Goal: Information Seeking & Learning: Find contact information

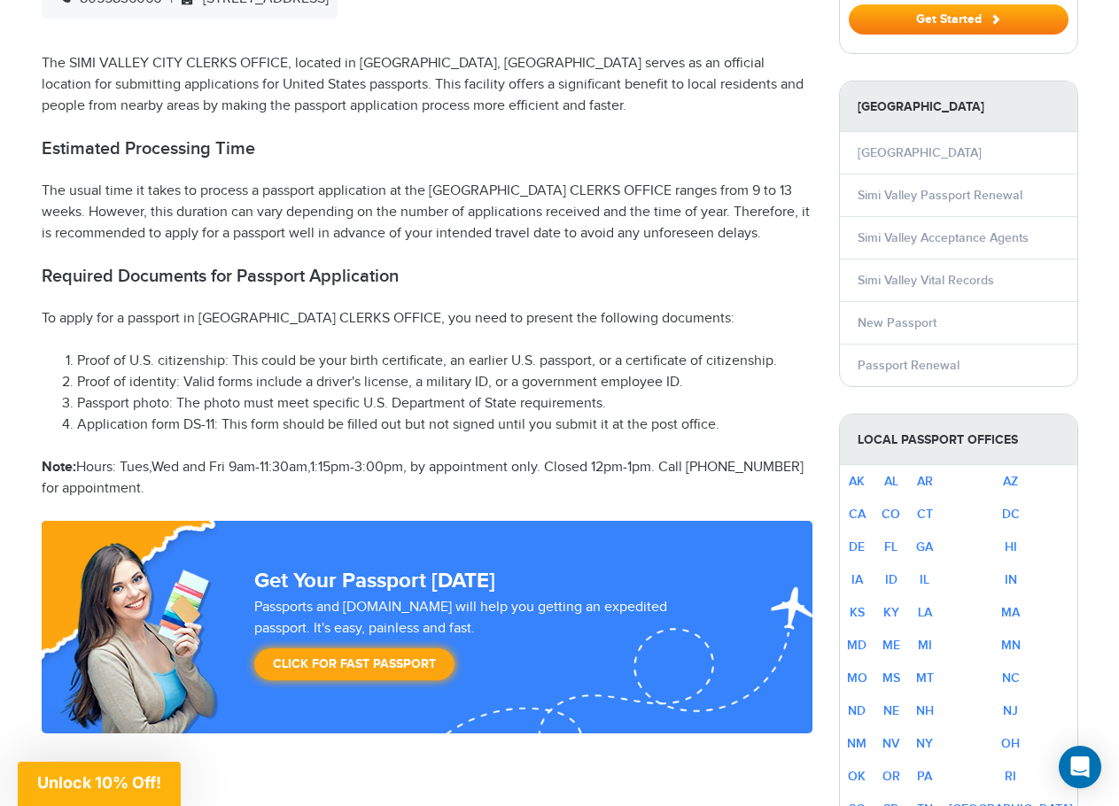
scroll to position [709, 0]
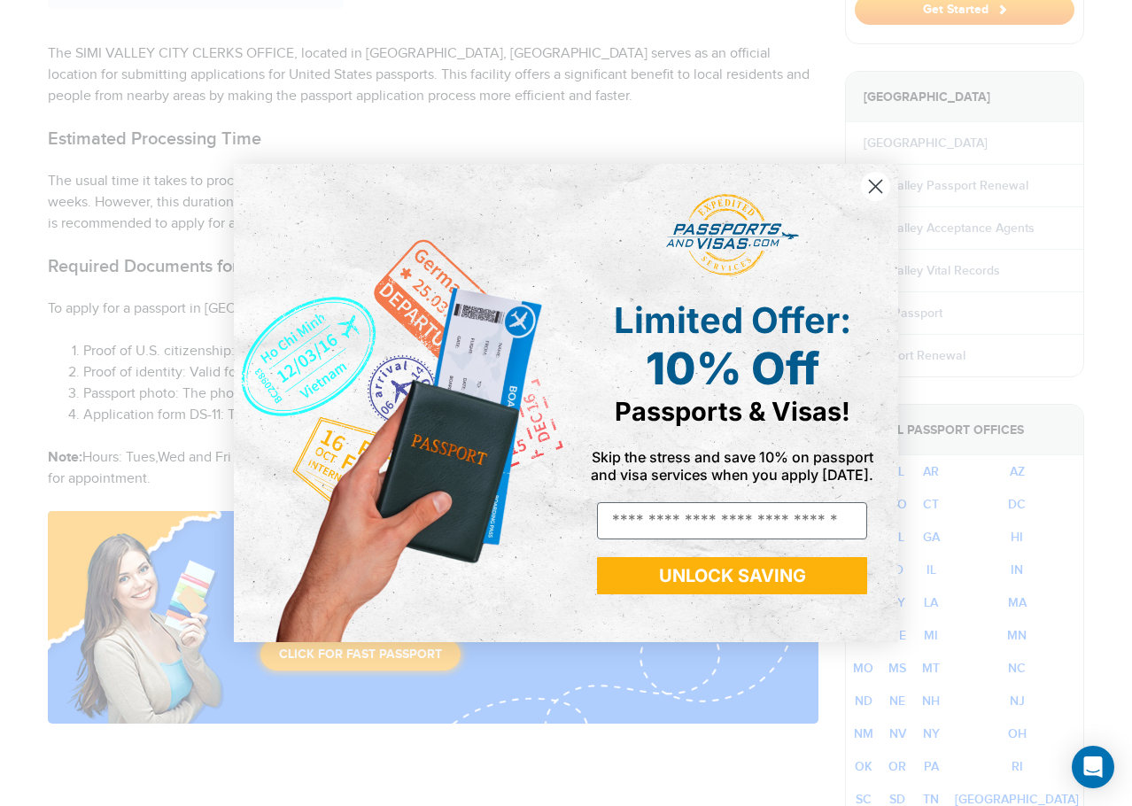
click at [861, 185] on circle "Close dialog" at bounding box center [875, 186] width 29 height 29
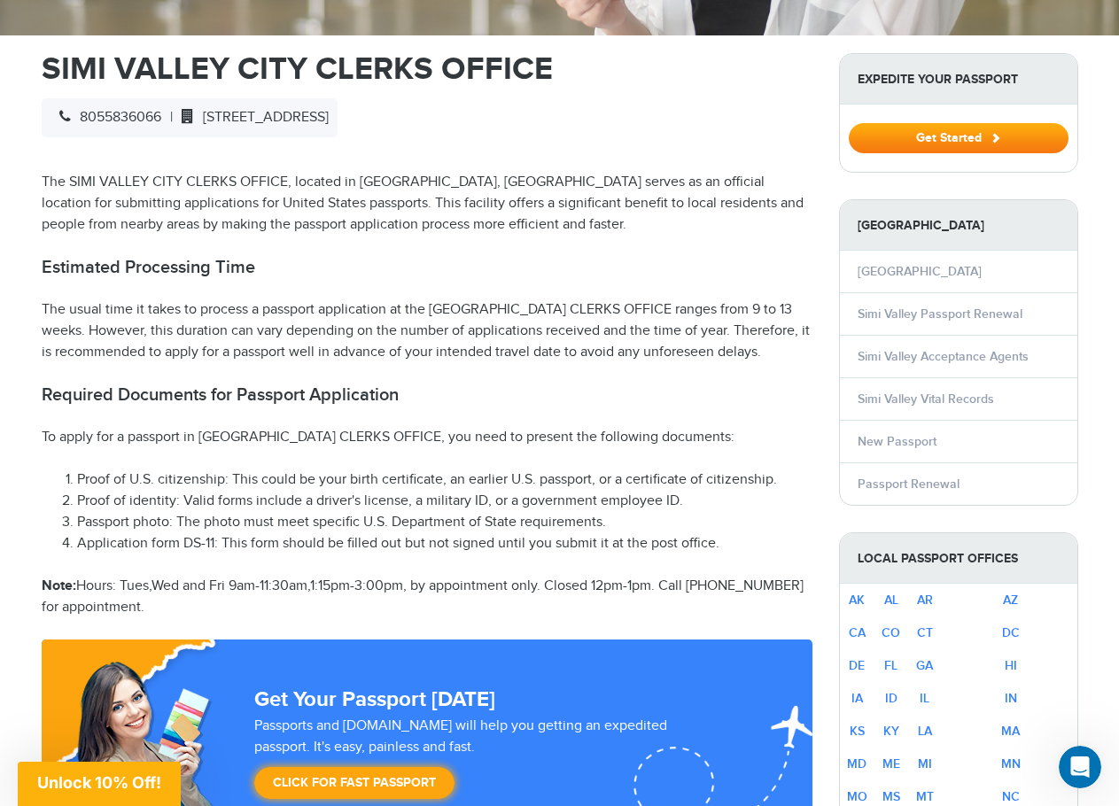
scroll to position [620, 0]
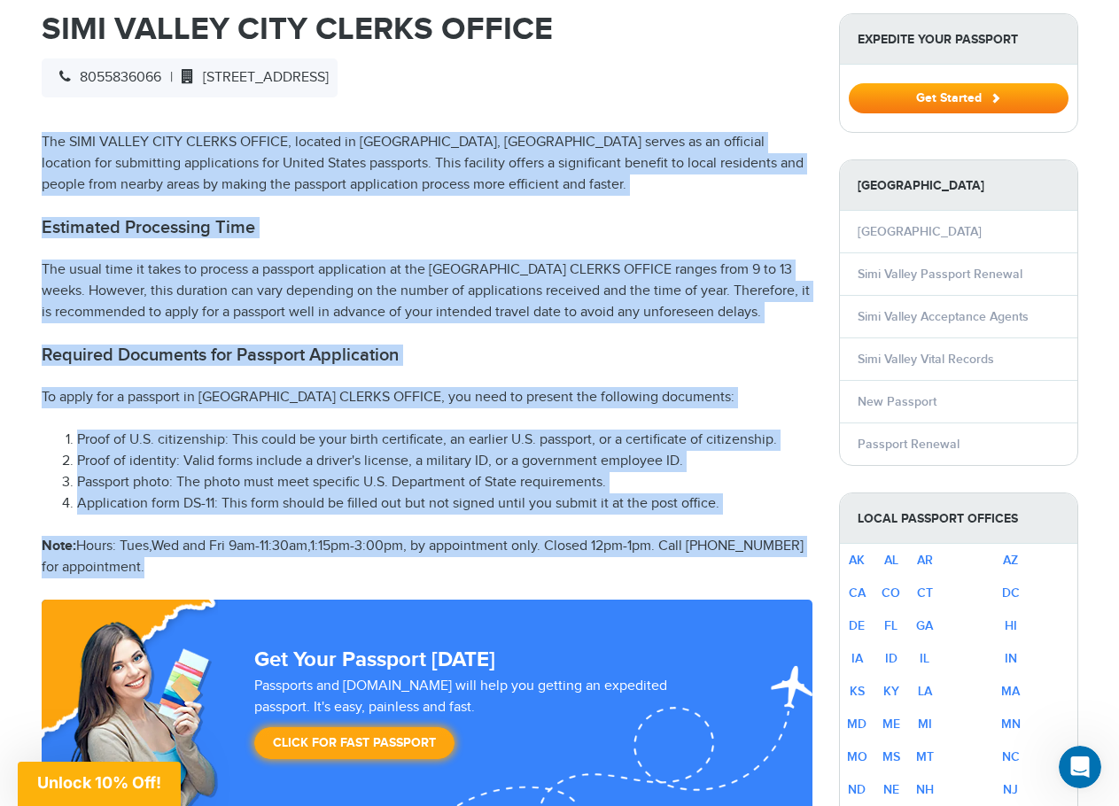
drag, startPoint x: 141, startPoint y: 566, endPoint x: 39, endPoint y: 143, distance: 435.6
copy div "The SIMI VALLEY CITY CLERKS OFFICE, located in [GEOGRAPHIC_DATA], [GEOGRAPHIC_D…"
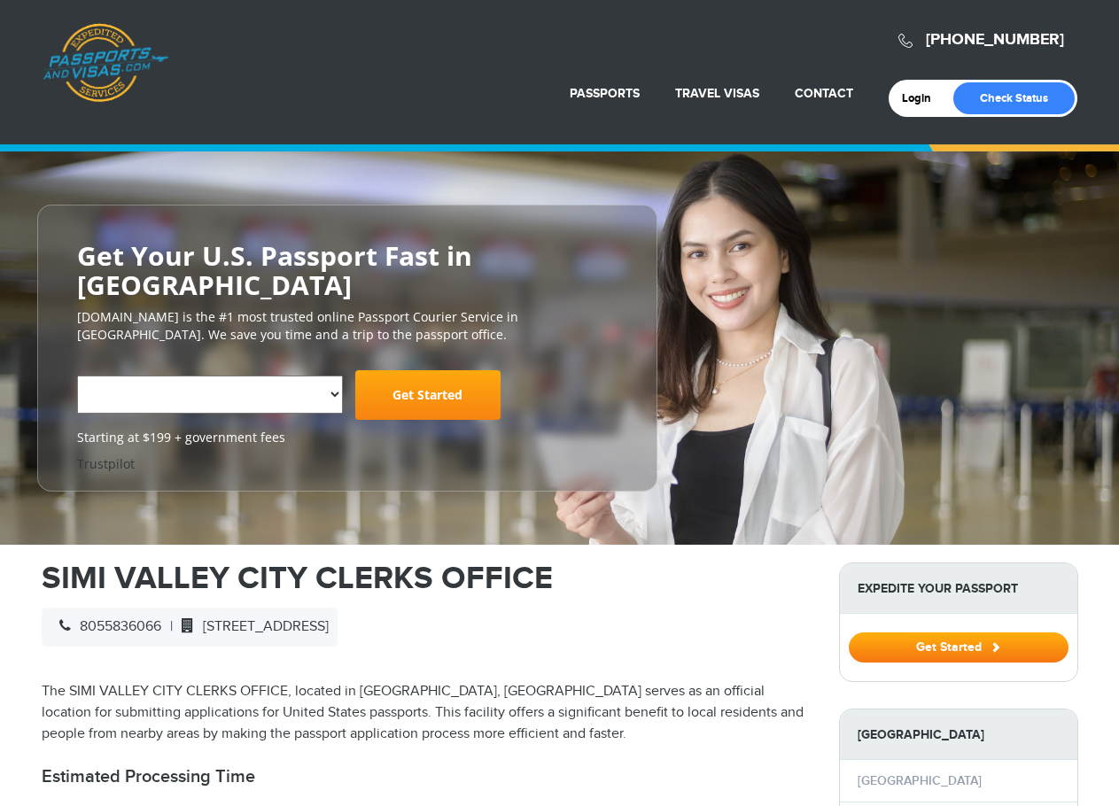
select select "**********"
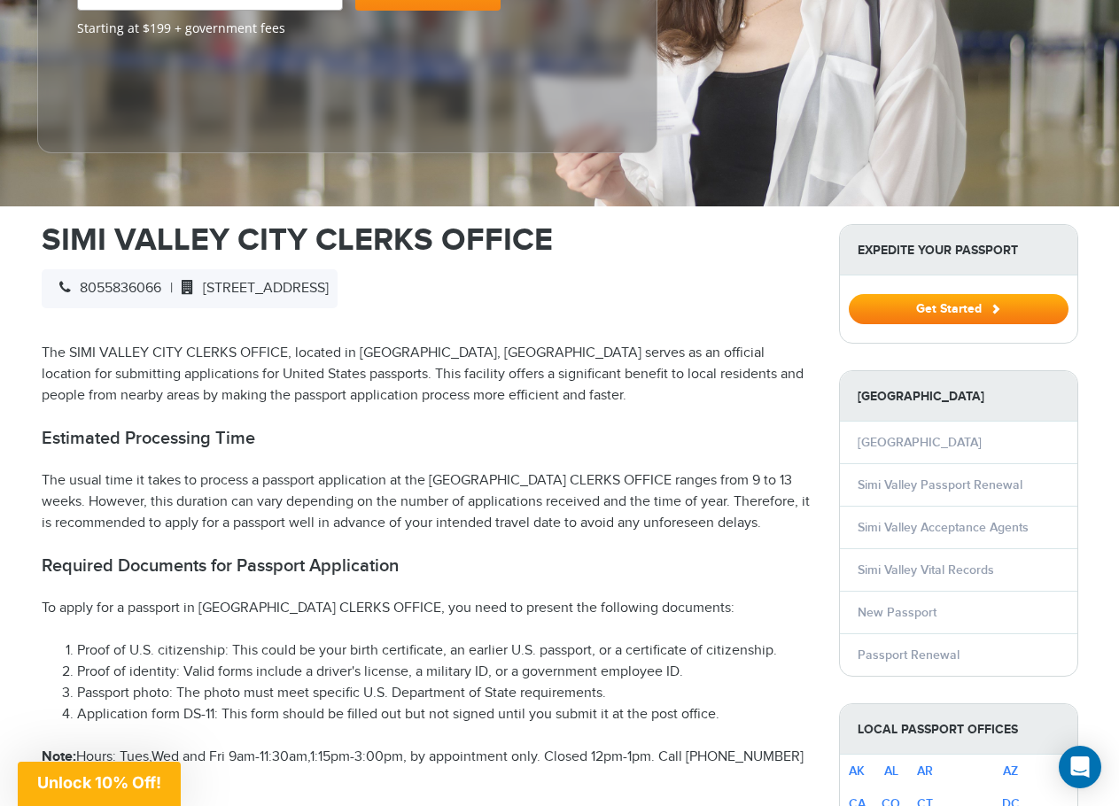
scroll to position [532, 0]
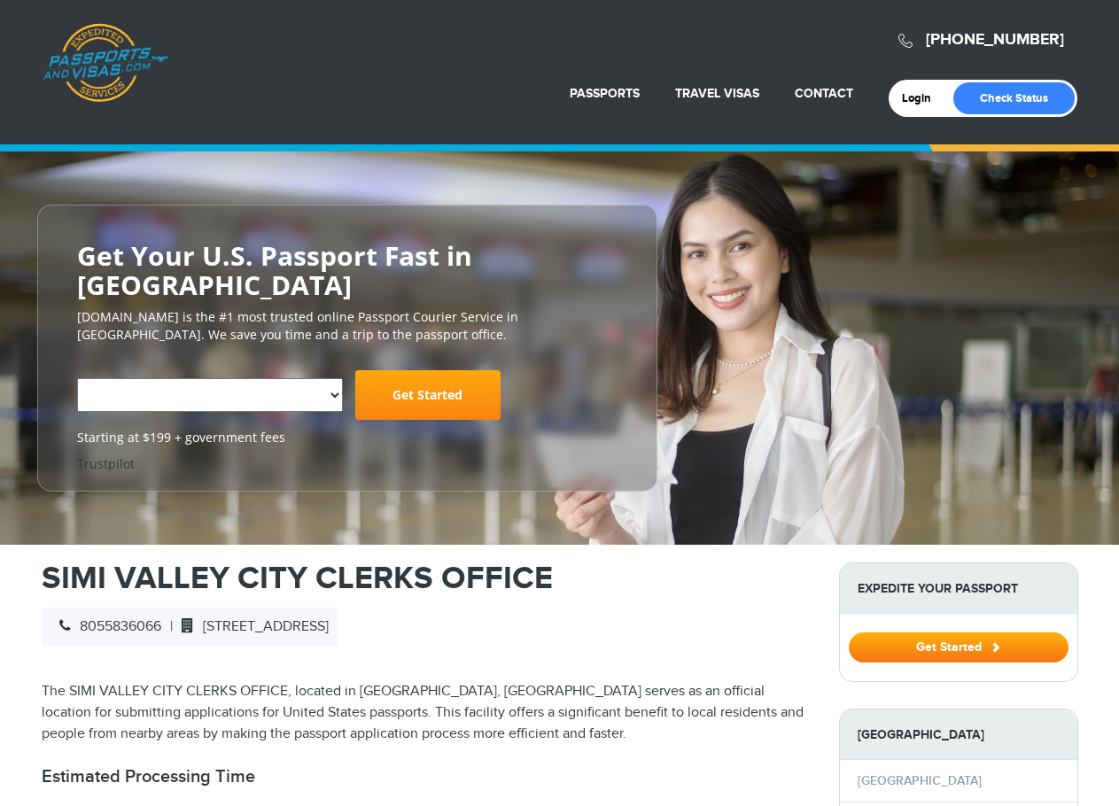
select select "**********"
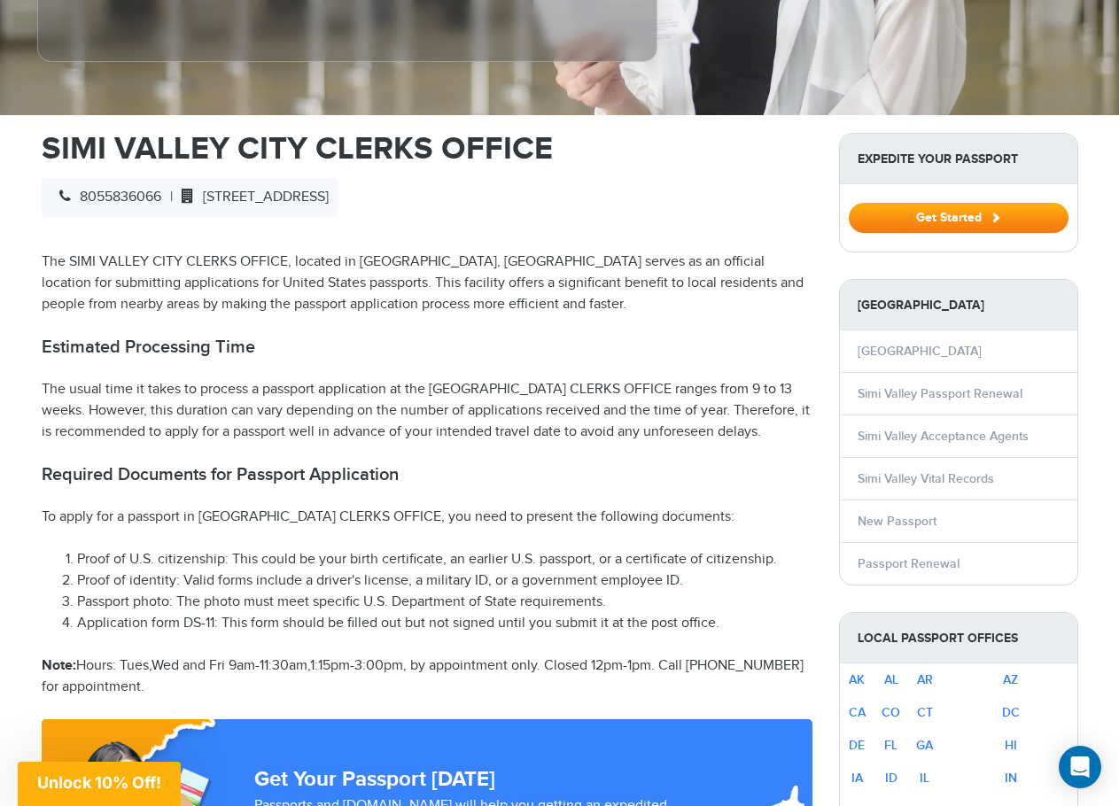
scroll to position [532, 0]
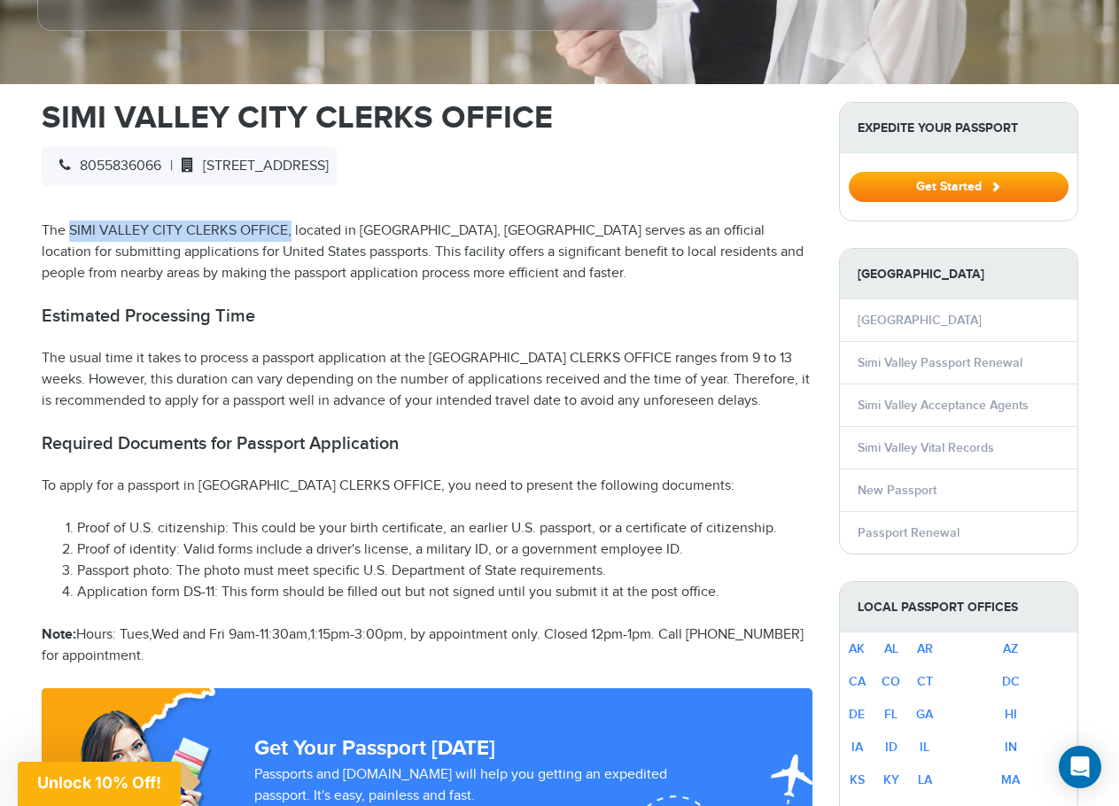
drag, startPoint x: 70, startPoint y: 230, endPoint x: 282, endPoint y: 227, distance: 211.8
click at [285, 228] on p "The SIMI VALLEY CITY CLERKS OFFICE, located in [GEOGRAPHIC_DATA], [GEOGRAPHIC_D…" at bounding box center [427, 253] width 771 height 64
copy p "SIMI VALLEY CITY CLERKS OFFICE"
